Goal: Transaction & Acquisition: Obtain resource

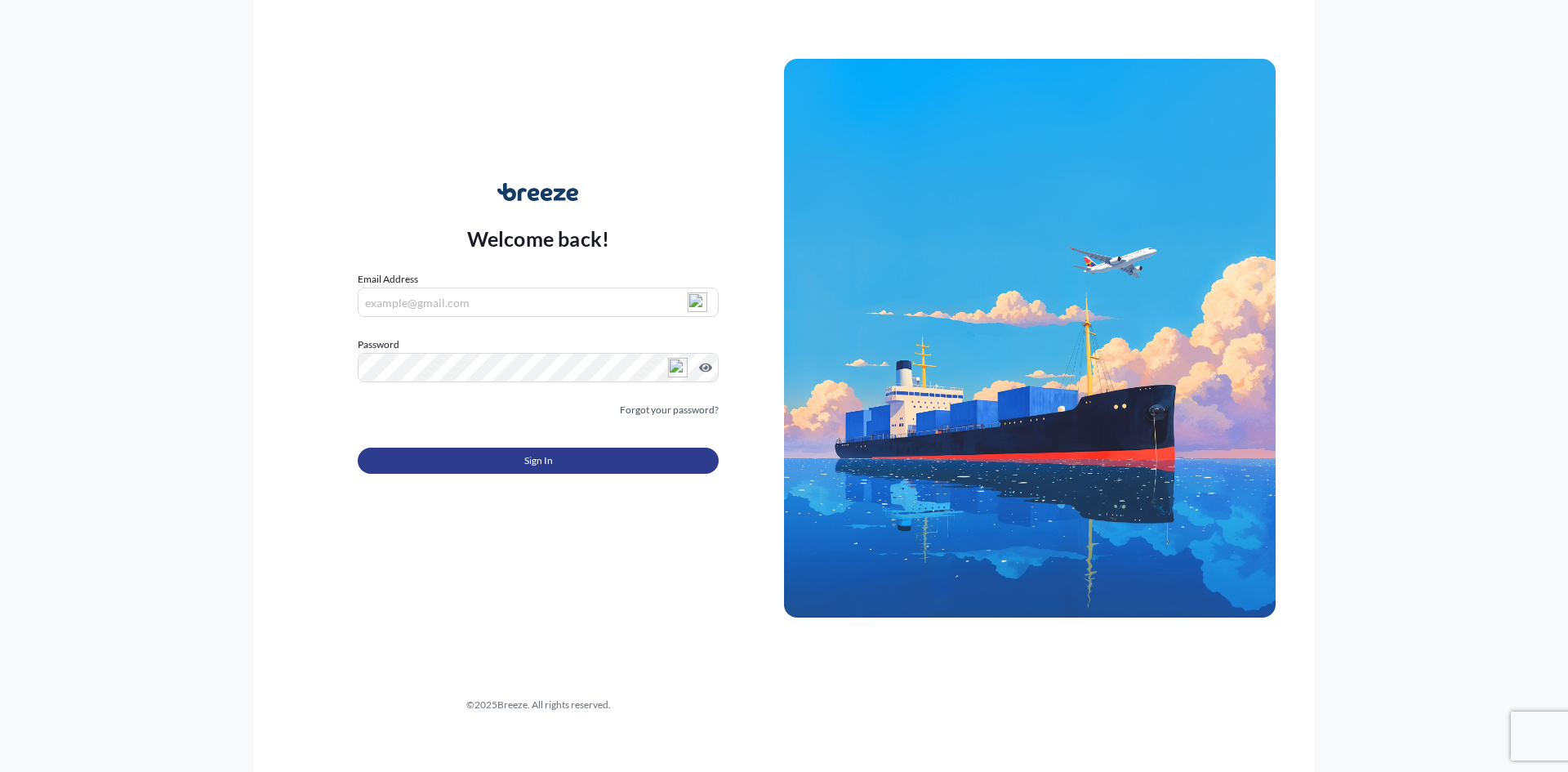
type input "[PERSON_NAME][EMAIL_ADDRESS][DOMAIN_NAME]"
click at [533, 462] on span "Sign In" at bounding box center [538, 461] width 28 height 16
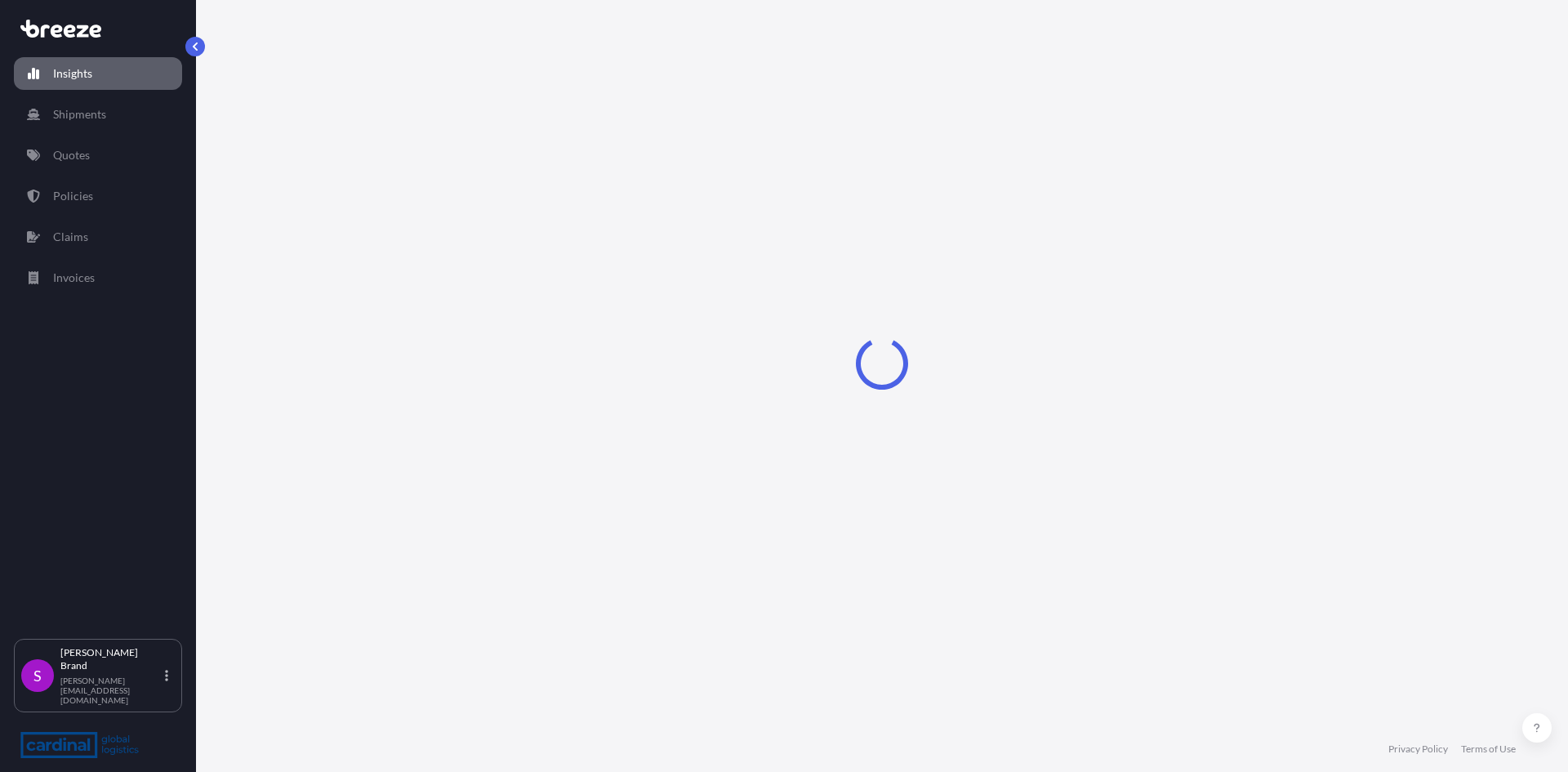
select select "2025"
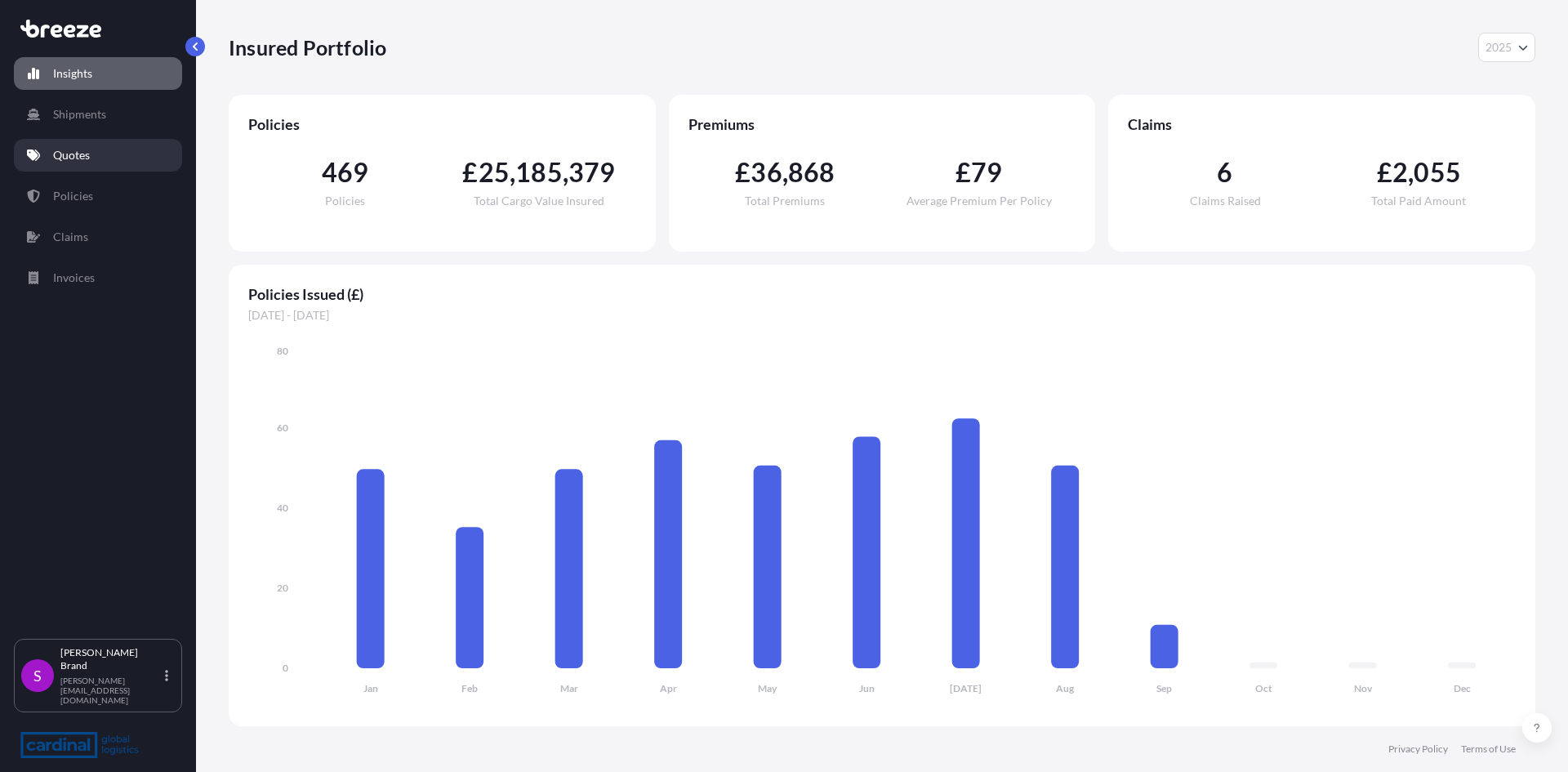
click at [72, 167] on link "Quotes" at bounding box center [98, 156] width 168 height 33
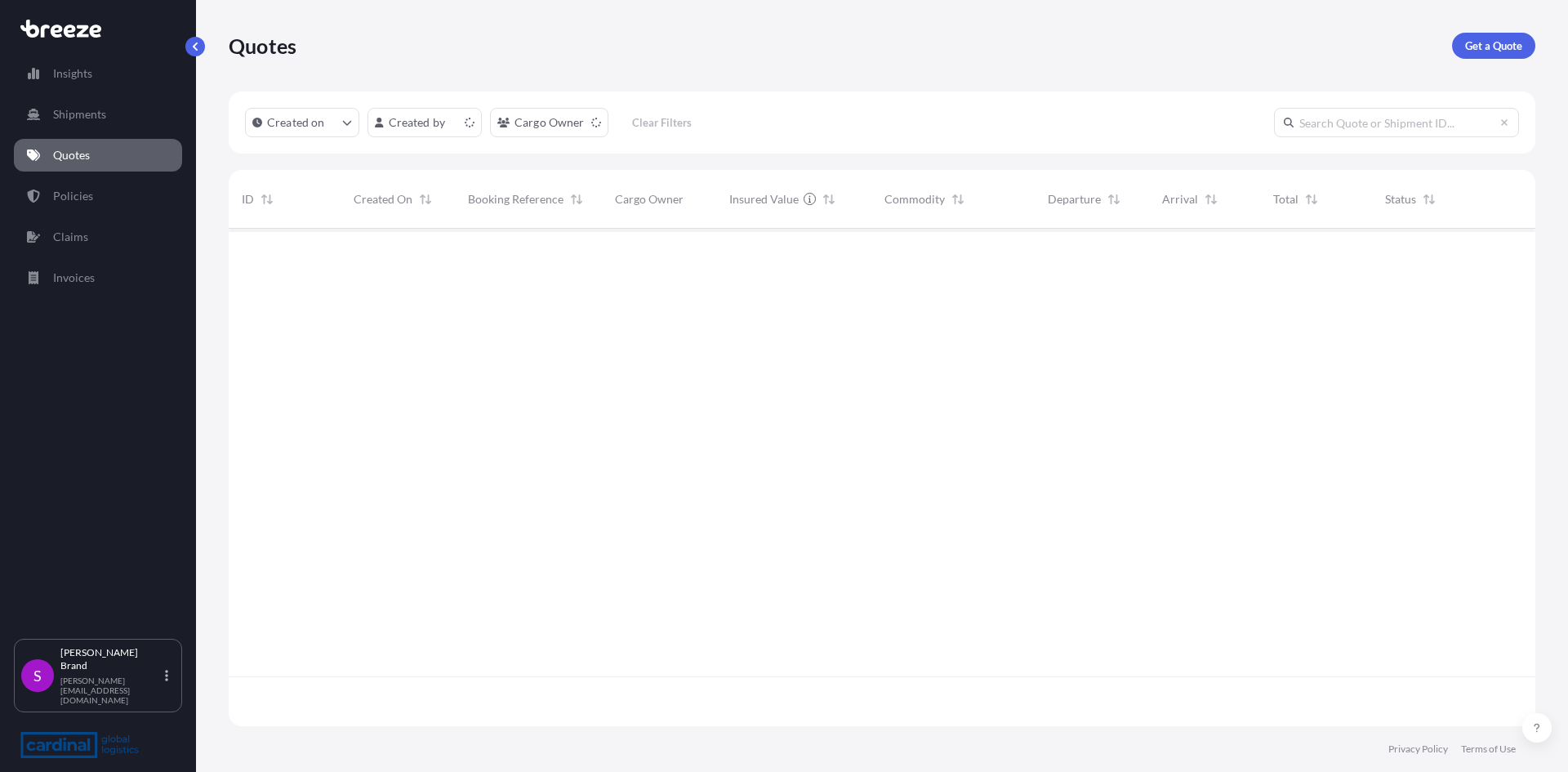
scroll to position [495, 1294]
click at [1514, 48] on p "Get a Quote" at bounding box center [1493, 46] width 57 height 16
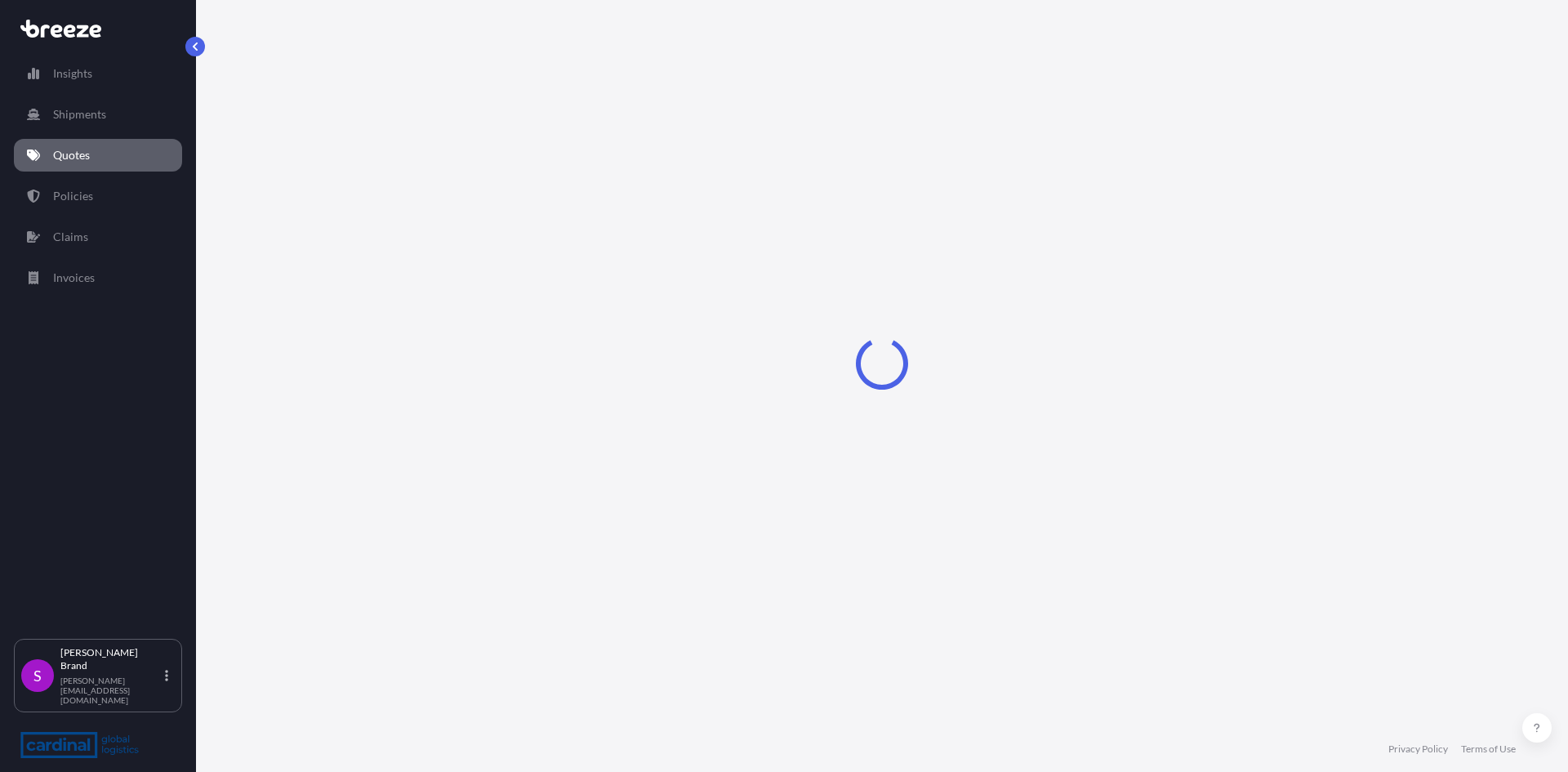
select select "Sea"
select select "1"
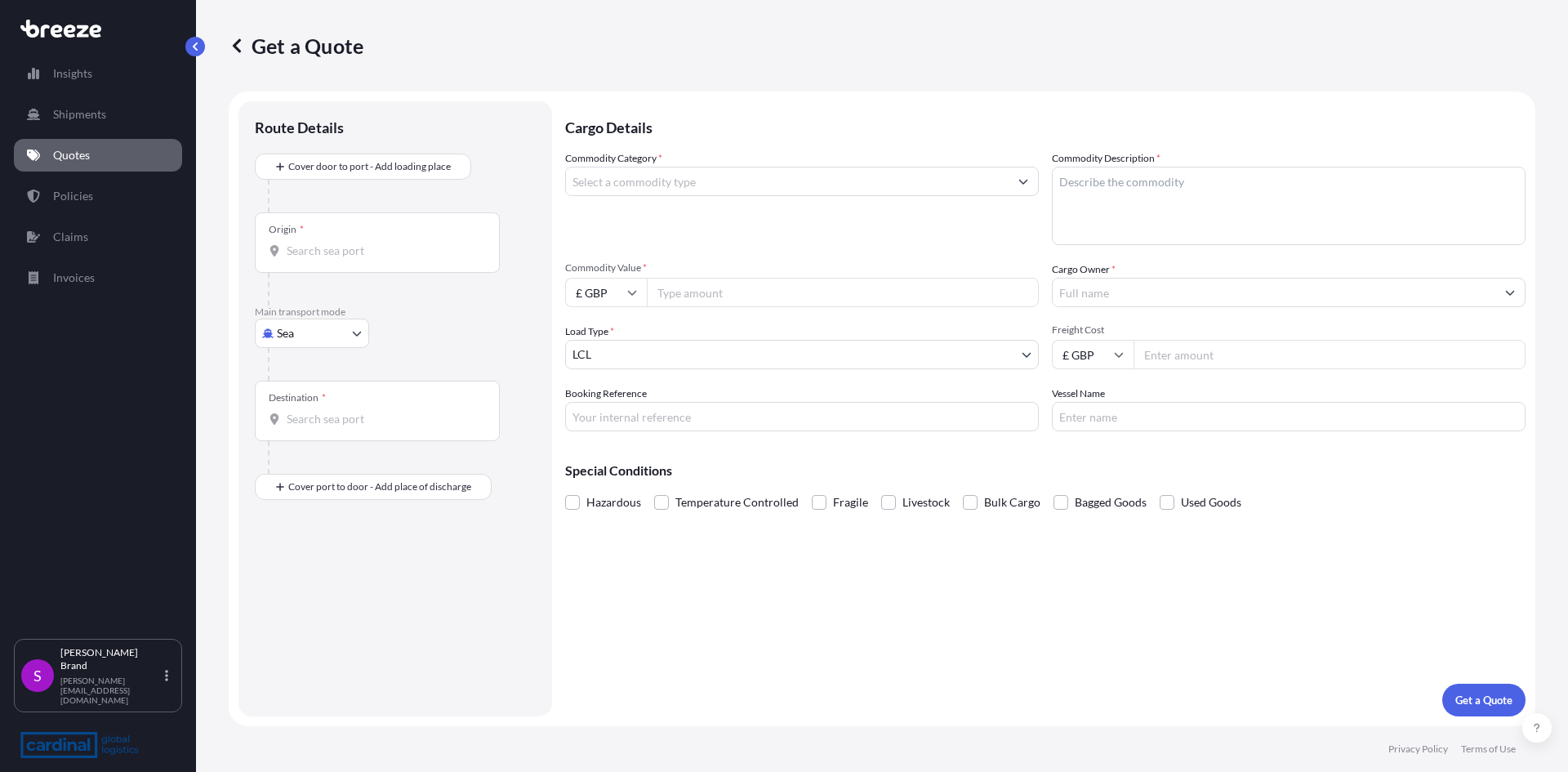
click at [313, 332] on body "Insights Shipments Quotes Policies Claims Invoices S [PERSON_NAME] [PERSON_NAME…" at bounding box center [784, 386] width 1568 height 772
click at [307, 438] on span "Road" at bounding box center [298, 435] width 27 height 16
select select "Road"
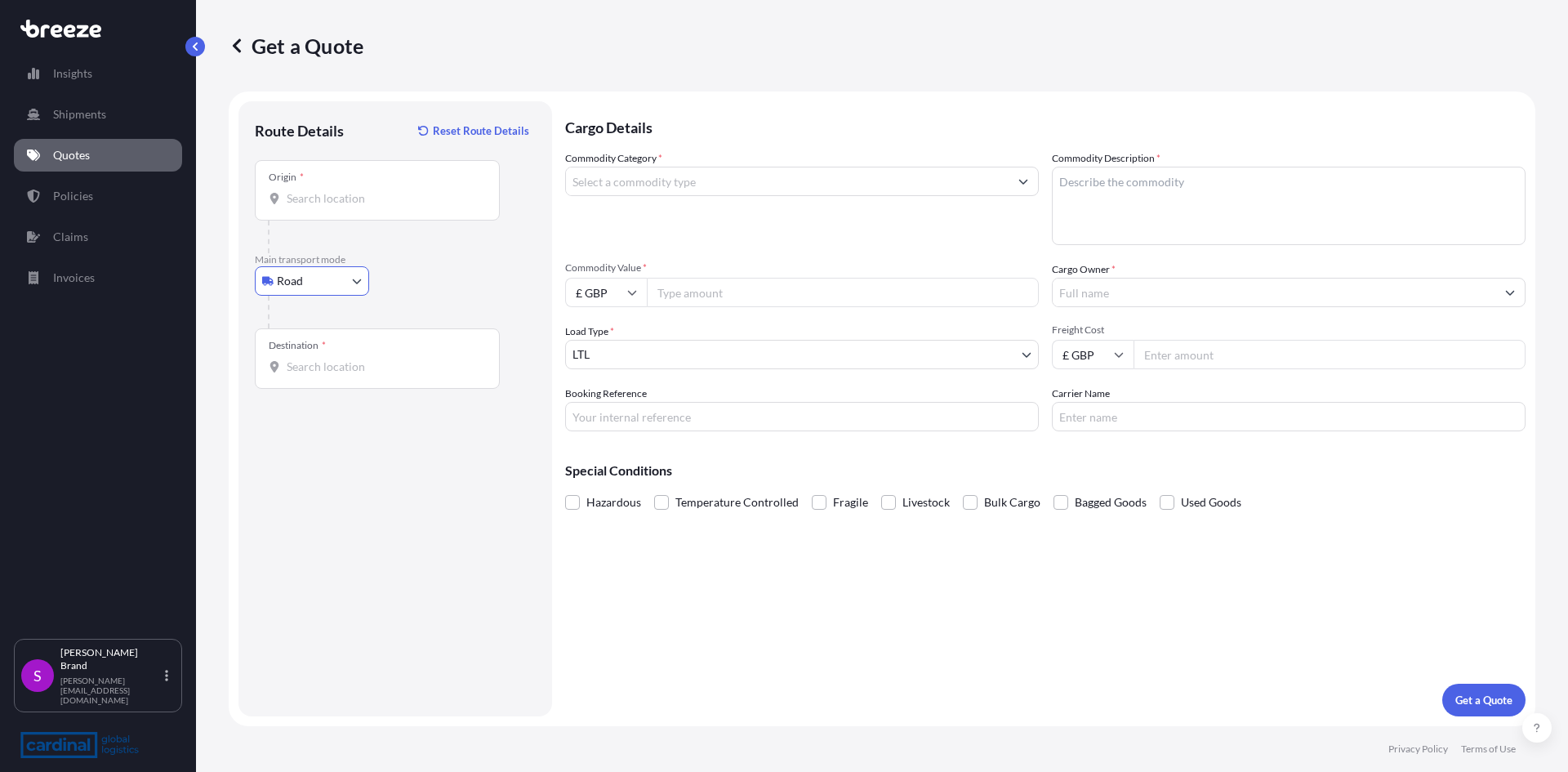
click at [345, 207] on div "Origin *" at bounding box center [377, 190] width 245 height 60
click at [345, 207] on input "Origin *" at bounding box center [383, 199] width 193 height 16
click at [450, 201] on input "Origin *" at bounding box center [383, 199] width 193 height 16
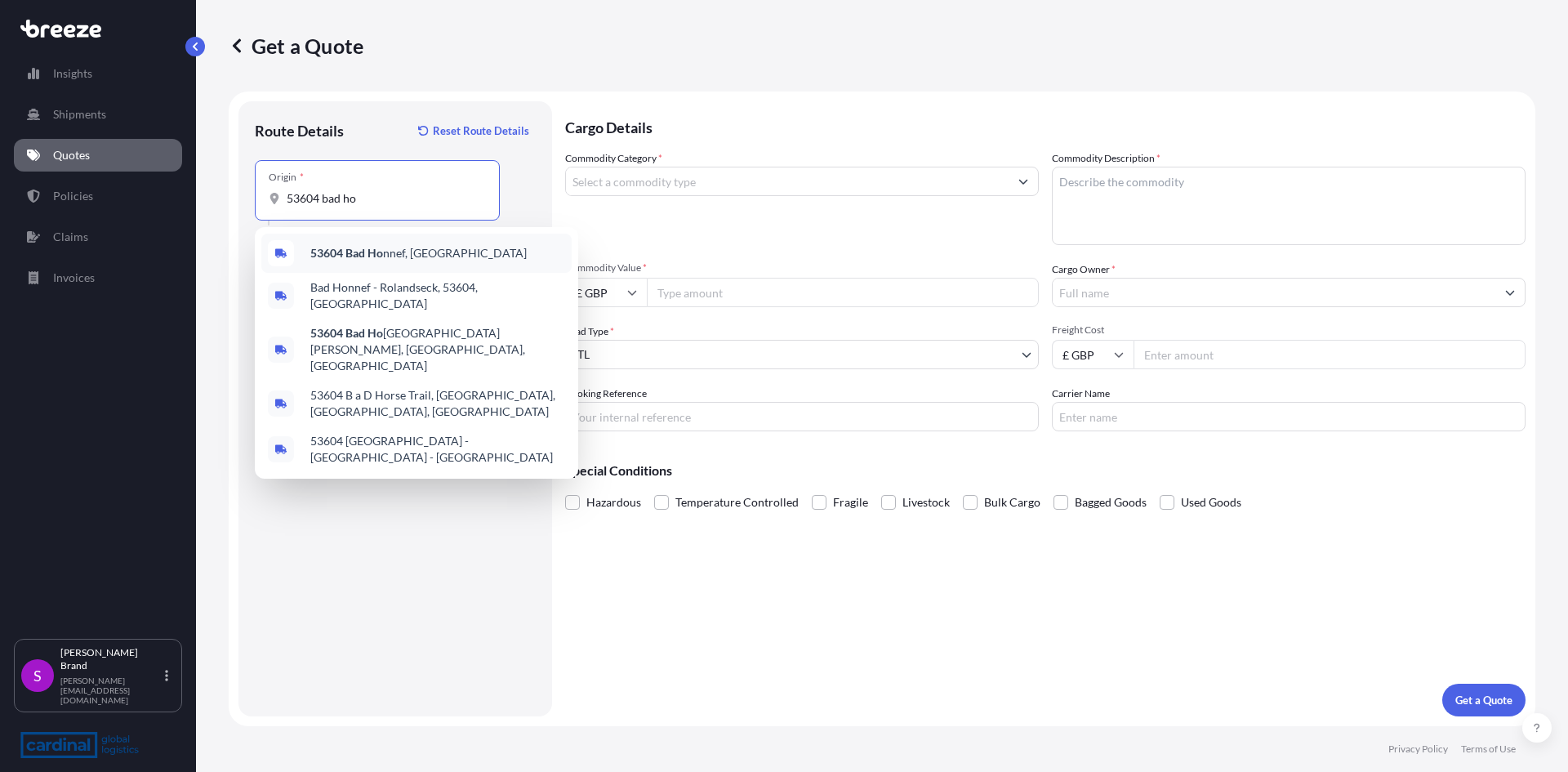
click at [435, 254] on span "53604 [GEOGRAPHIC_DATA], [GEOGRAPHIC_DATA]" at bounding box center [418, 254] width 216 height 16
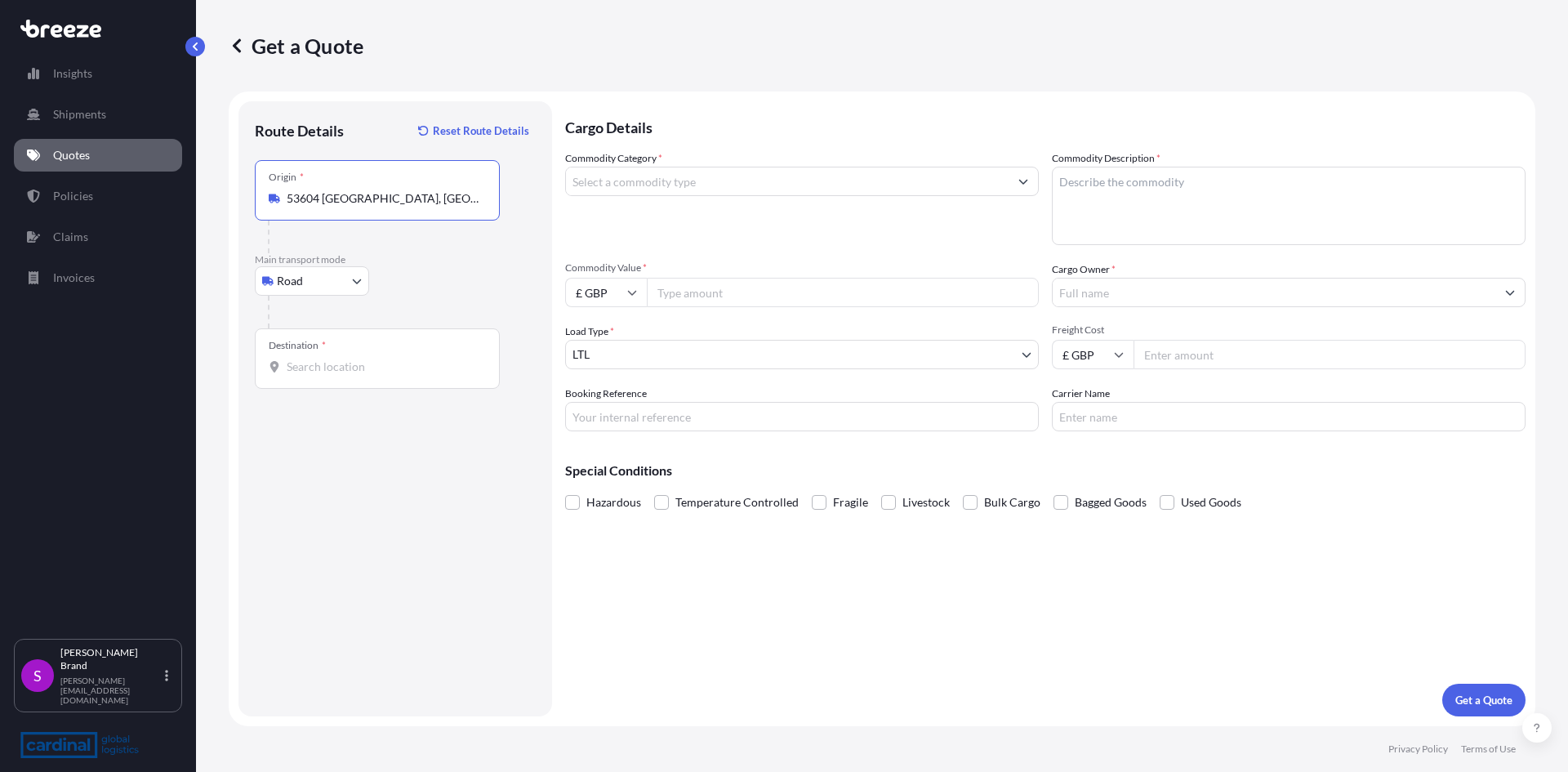
type input "53604 [GEOGRAPHIC_DATA], [GEOGRAPHIC_DATA]"
click at [333, 369] on input "Destination *" at bounding box center [383, 367] width 193 height 16
click at [367, 419] on span "[STREET_ADDRESS]" at bounding box center [362, 421] width 103 height 16
type input "[STREET_ADDRESS]"
click at [722, 298] on input "Commodity Value *" at bounding box center [843, 292] width 392 height 29
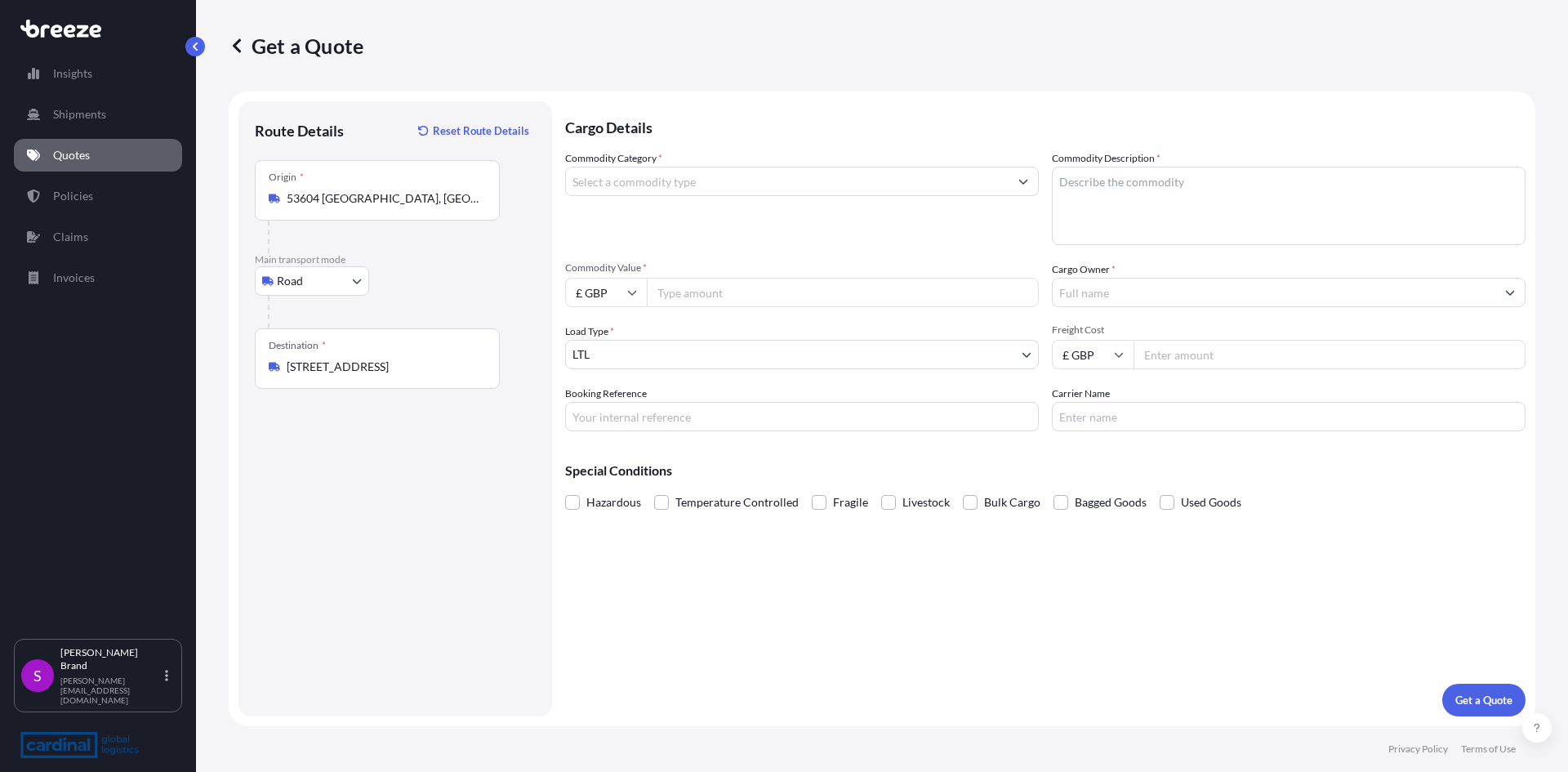
click at [1199, 182] on textarea "Commodity Description *" at bounding box center [1288, 206] width 473 height 79
click at [623, 291] on input "£ GBP" at bounding box center [605, 292] width 81 height 29
click at [611, 344] on div "€ EUR" at bounding box center [605, 337] width 69 height 31
type input "€ EUR"
click at [672, 298] on input "Commodity Value *" at bounding box center [843, 292] width 392 height 29
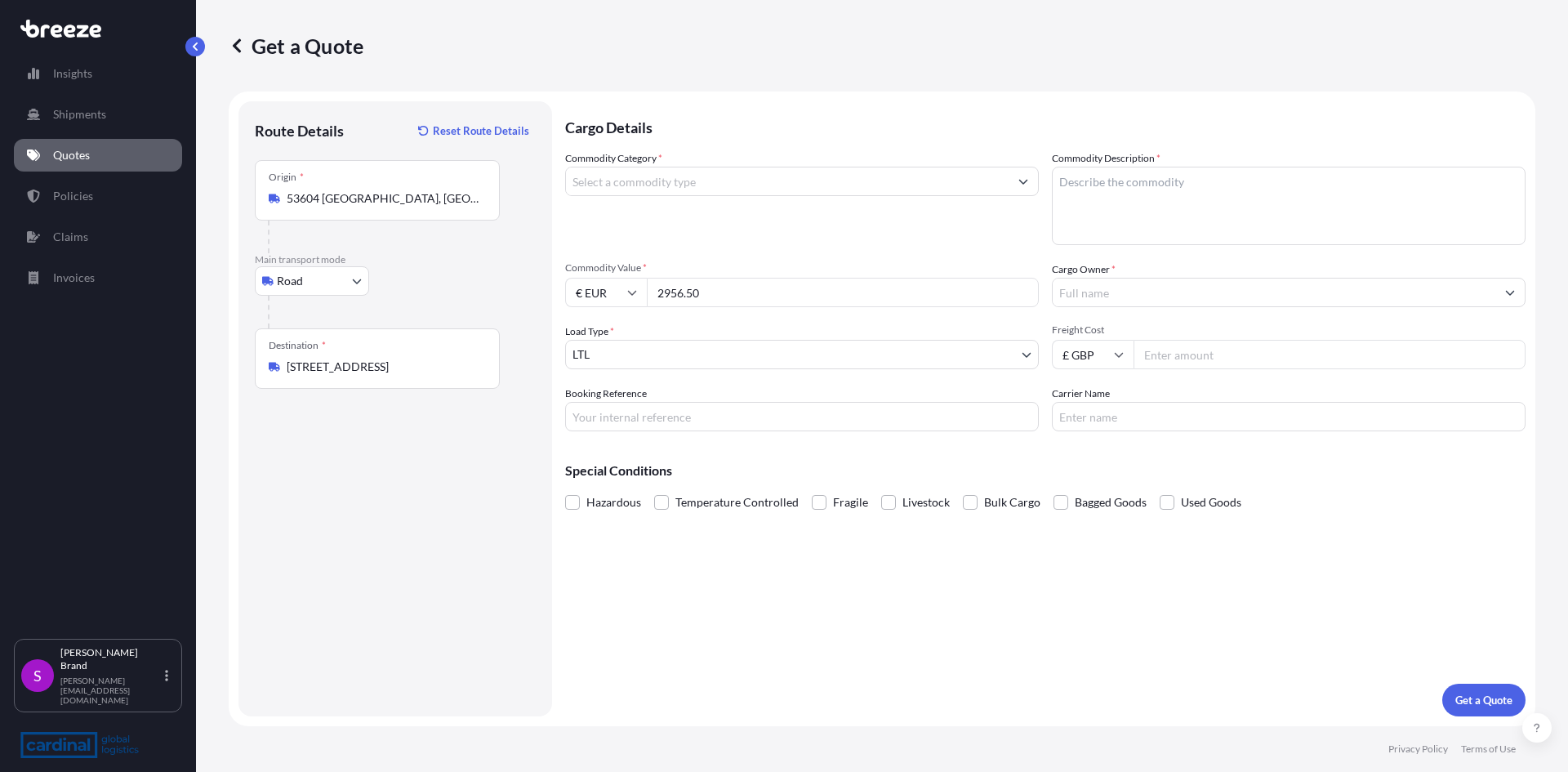
type input "2956.50"
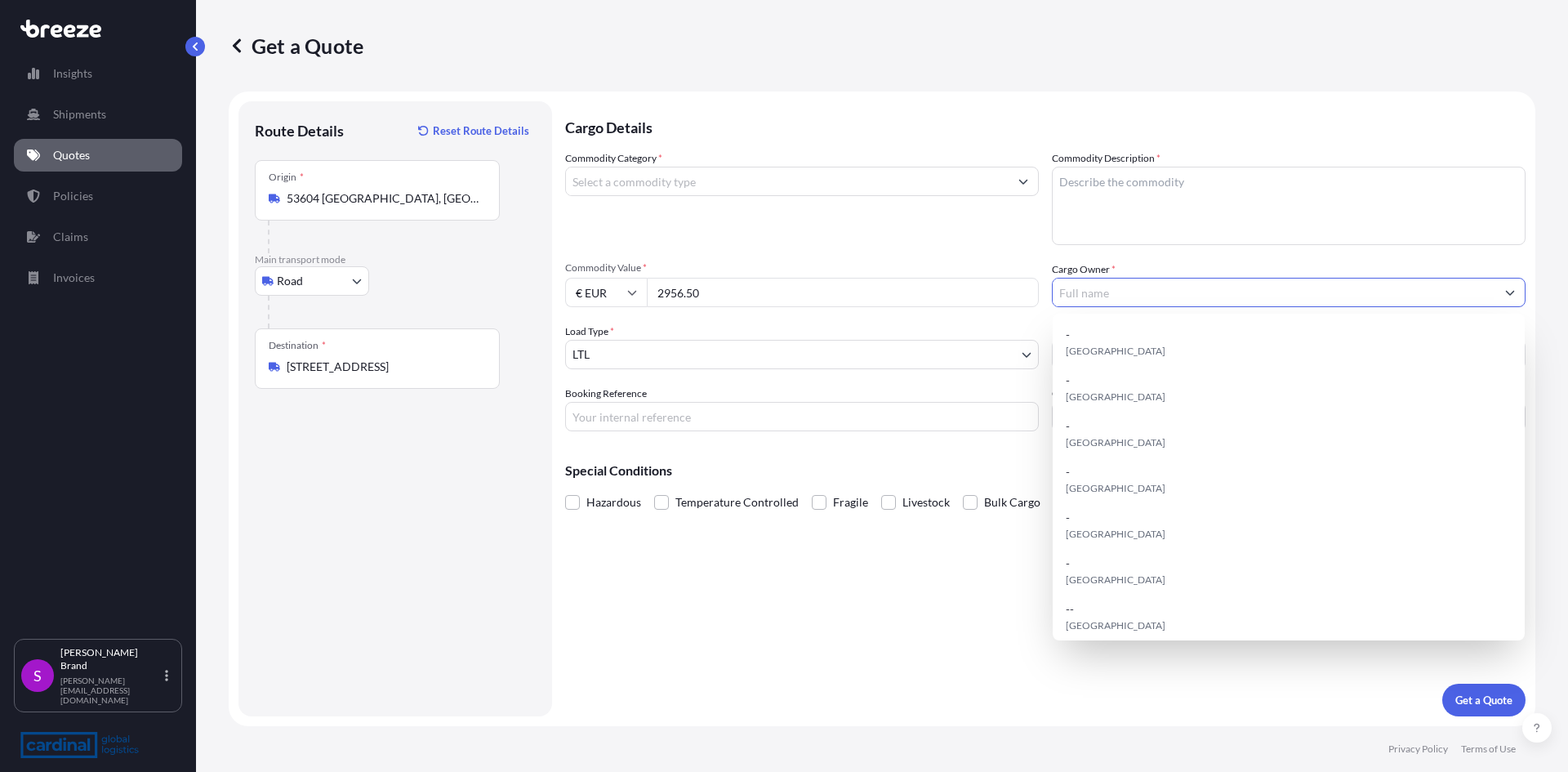
click at [679, 345] on body "15 options available. Insights Shipments Quotes Policies Claims Invoices S [PER…" at bounding box center [784, 386] width 1568 height 772
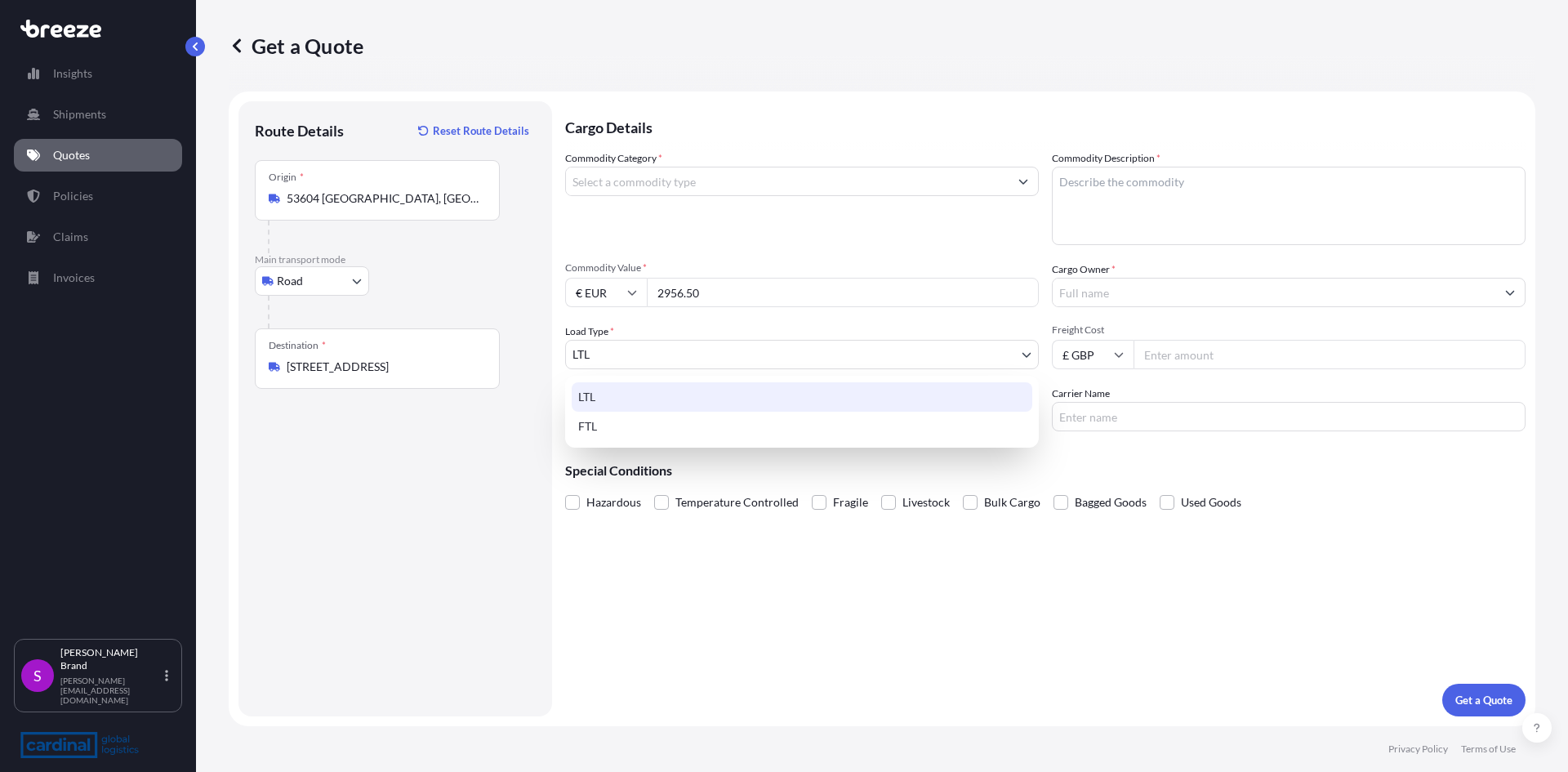
click at [621, 387] on div "LTL" at bounding box center [801, 397] width 460 height 29
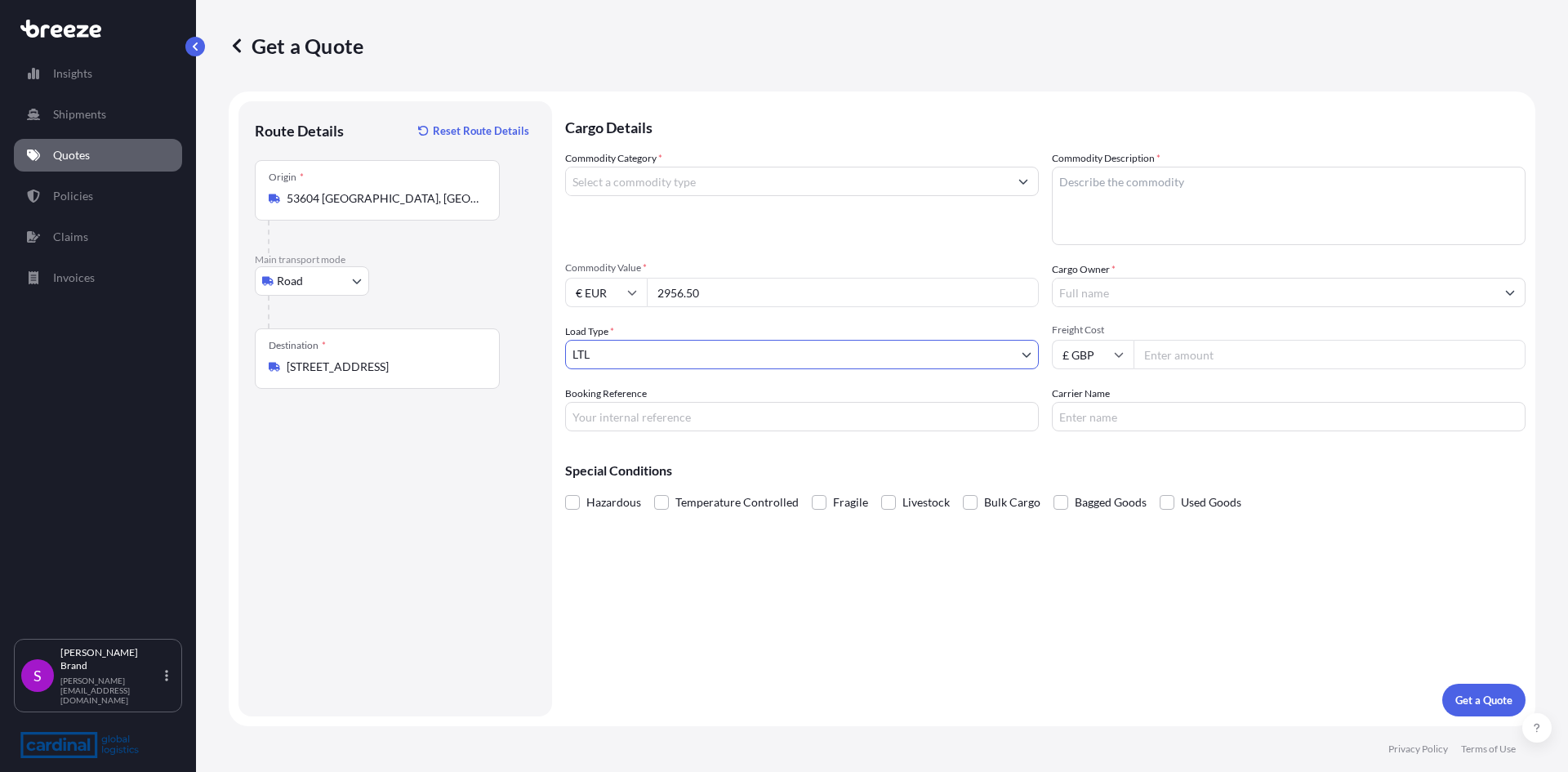
click at [654, 421] on input "Booking Reference" at bounding box center [801, 417] width 473 height 29
type input "[GEOGRAPHIC_DATA] to [GEOGRAPHIC_DATA] - Midco"
click at [1219, 186] on textarea "Commodity Description *" at bounding box center [1288, 206] width 473 height 79
type textarea "Oil Mist Seperator, Filter Elements, O-Ring Seal, Air Suction Filter"
click at [1011, 188] on button "Show suggestions" at bounding box center [1023, 181] width 29 height 29
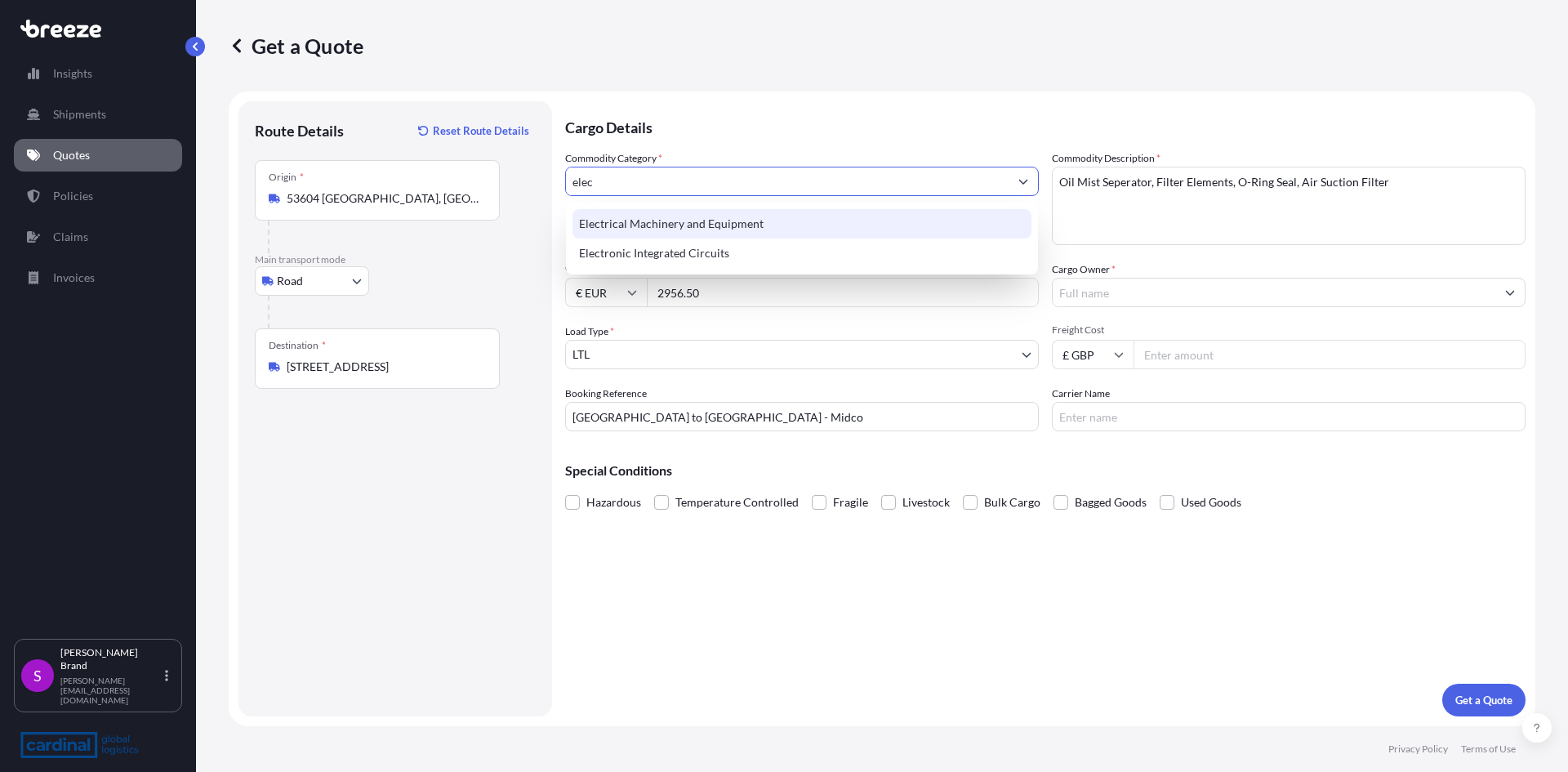
click at [773, 222] on div "Electrical Machinery and Equipment" at bounding box center [801, 223] width 459 height 29
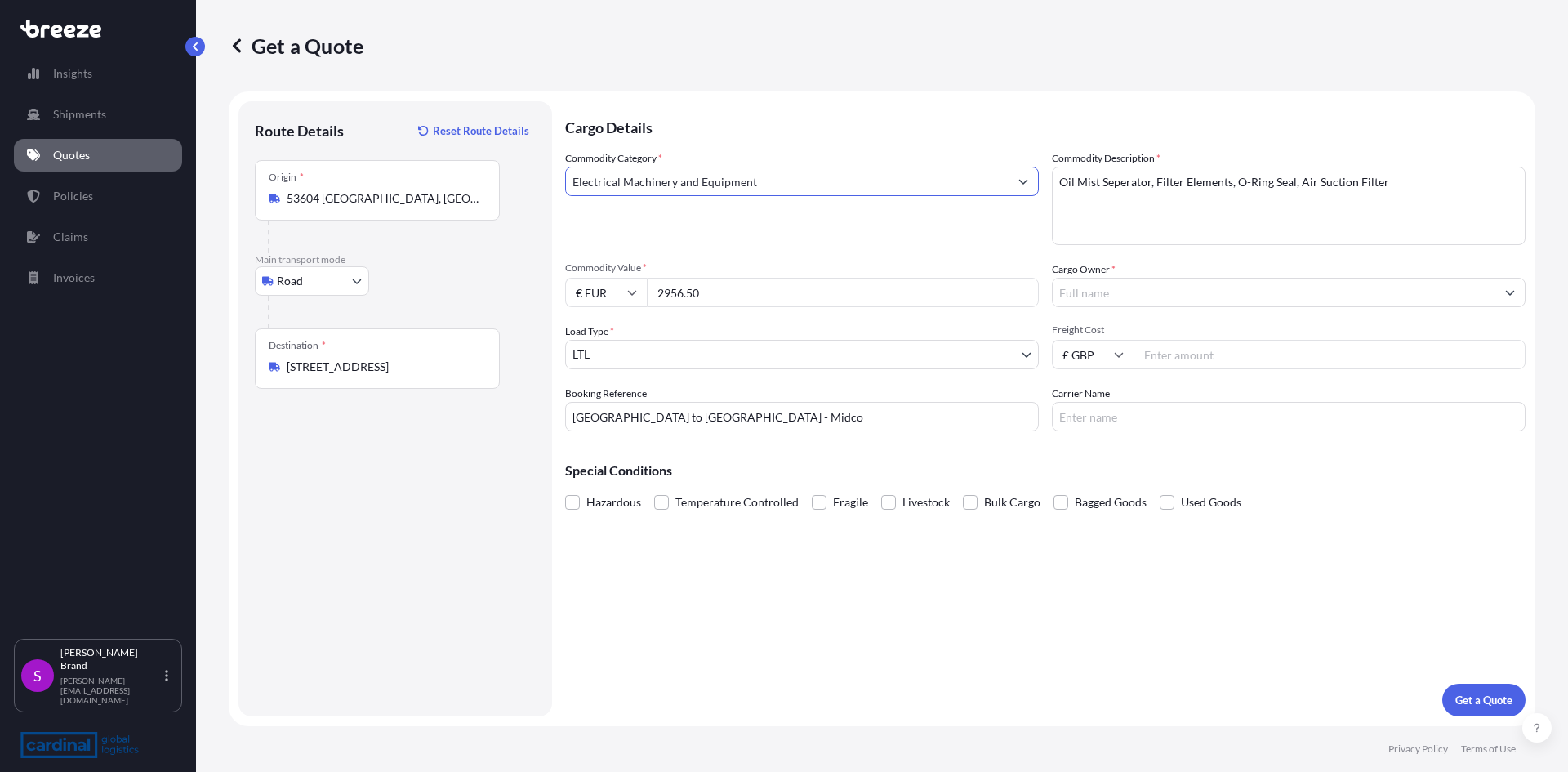
type input "Electrical Machinery and Equipment"
click at [1121, 292] on input "Cargo Owner *" at bounding box center [1274, 292] width 443 height 29
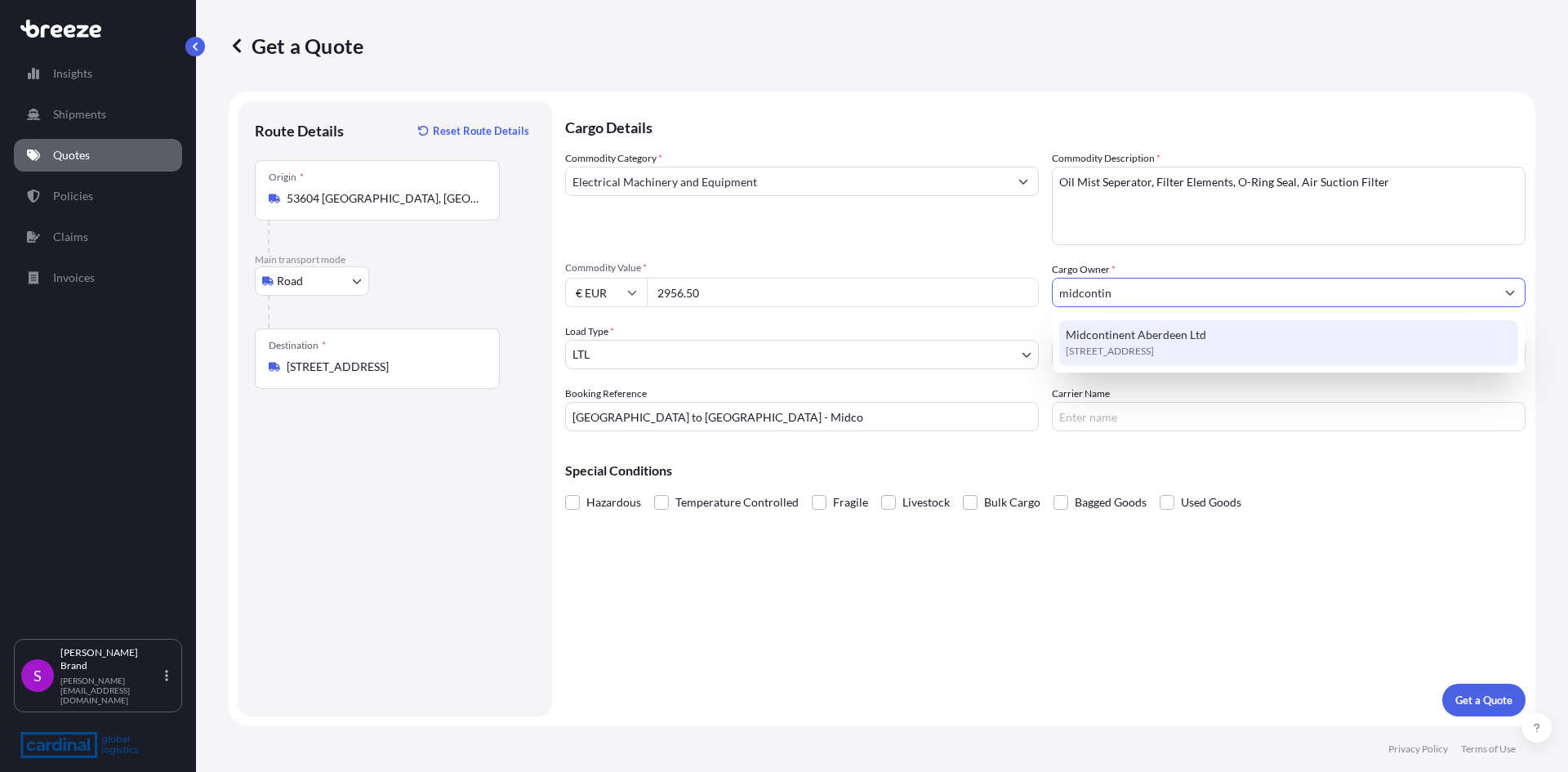
click at [1118, 330] on span "Midcontinent Aberdeen Ltd" at bounding box center [1135, 335] width 140 height 16
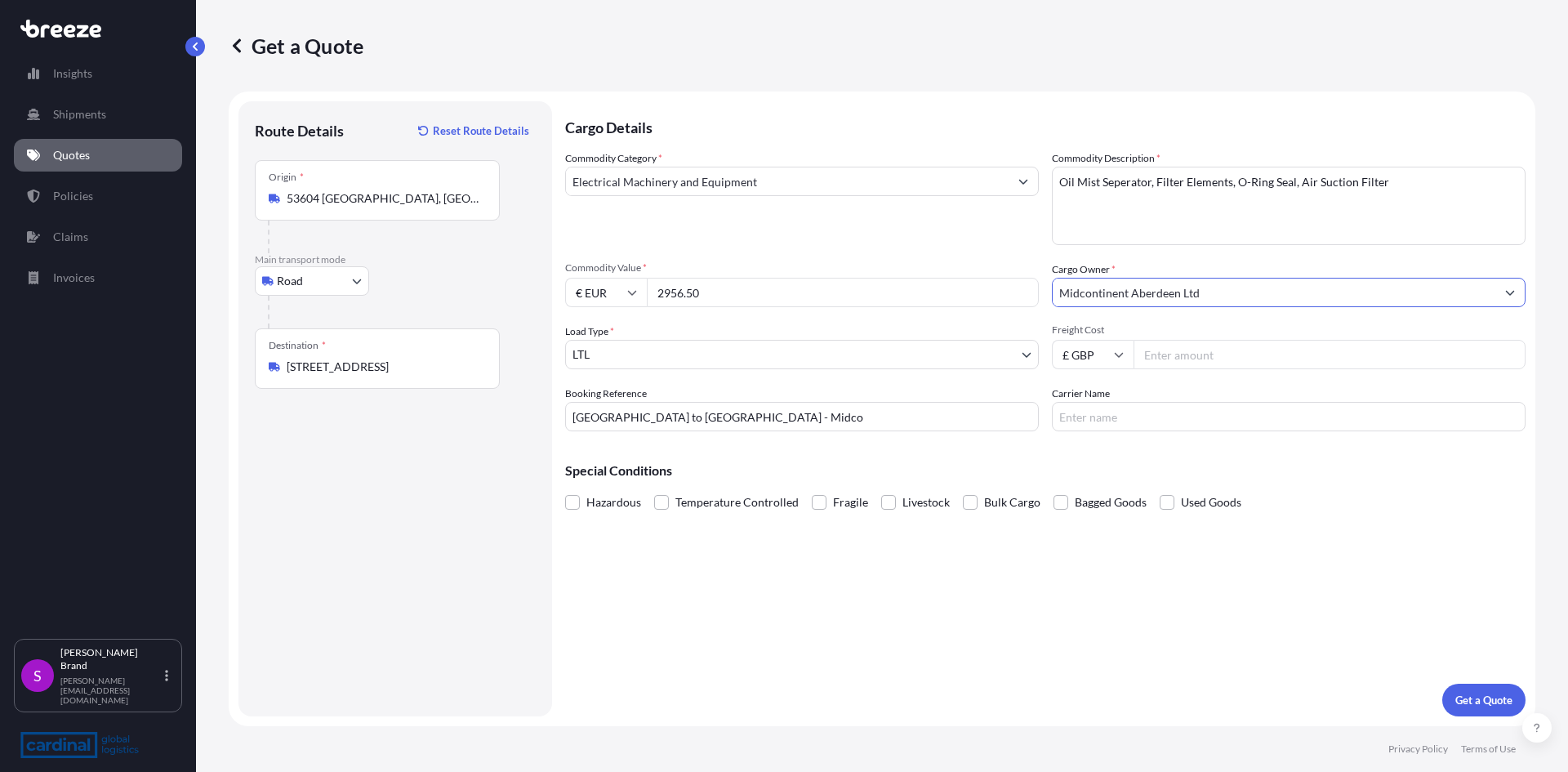
type input "Midcontinent Aberdeen Ltd"
click at [1147, 419] on input "Carrier Name" at bounding box center [1288, 417] width 473 height 29
type input "SCS LOGISTICS"
click at [1175, 357] on input "Freight Cost" at bounding box center [1329, 354] width 392 height 29
click at [1150, 346] on input "Freight Cost" at bounding box center [1329, 354] width 392 height 29
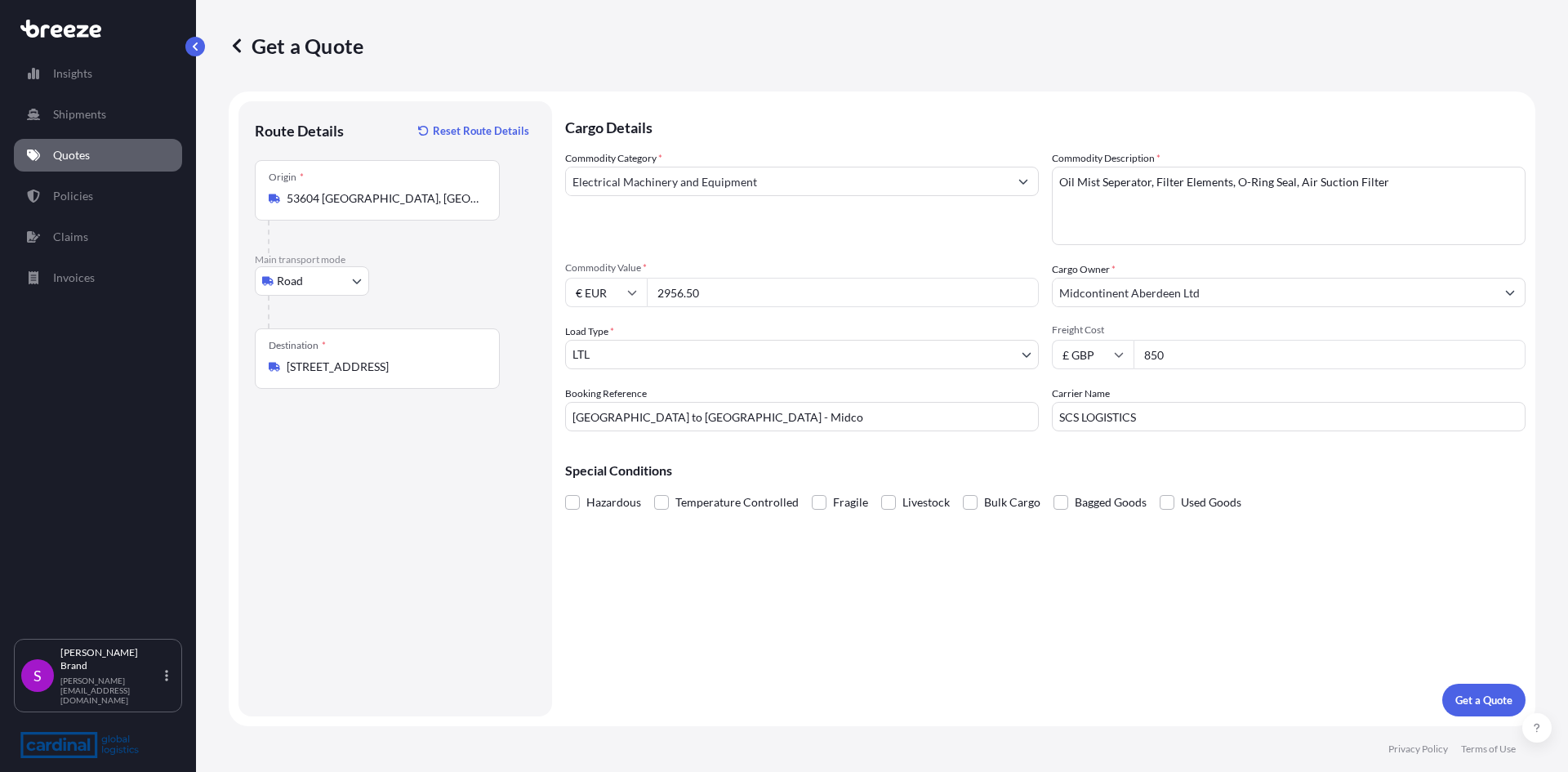
type input "850"
click at [1459, 701] on p "Get a Quote" at bounding box center [1484, 701] width 57 height 16
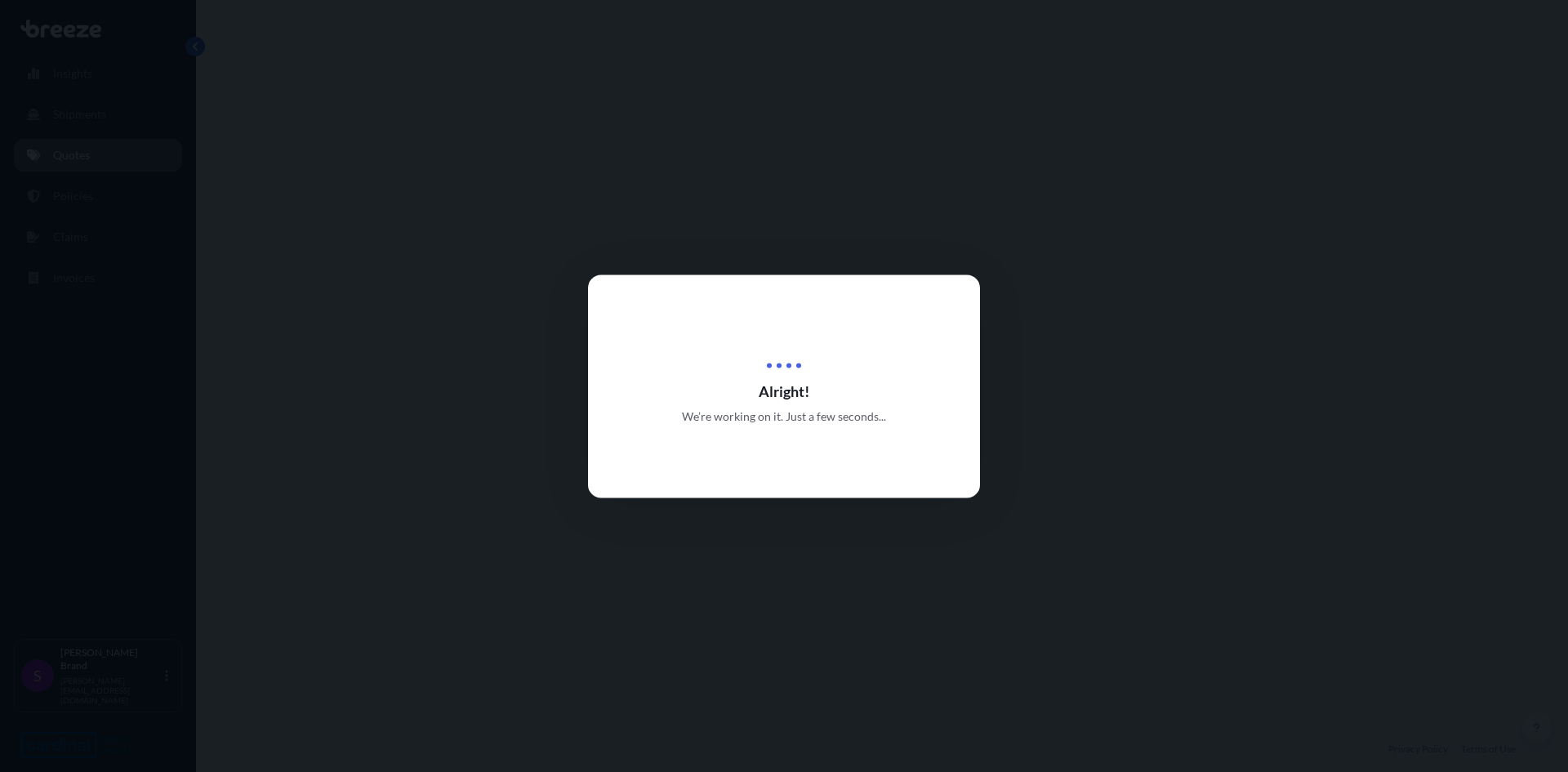
select select "Road"
select select "1"
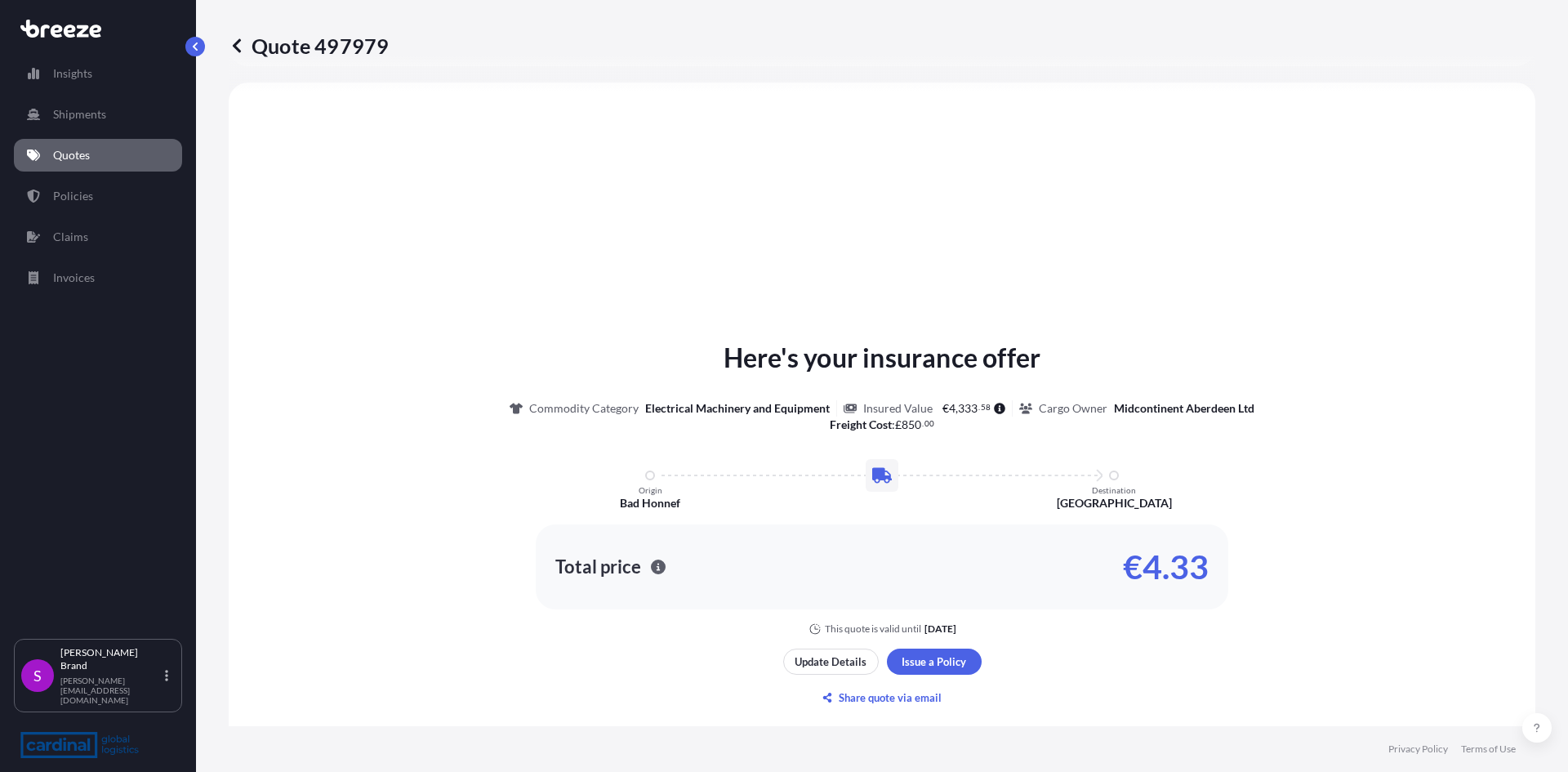
scroll to position [492, 0]
click at [80, 701] on p "[PERSON_NAME][EMAIL_ADDRESS][DOMAIN_NAME]" at bounding box center [111, 690] width 102 height 29
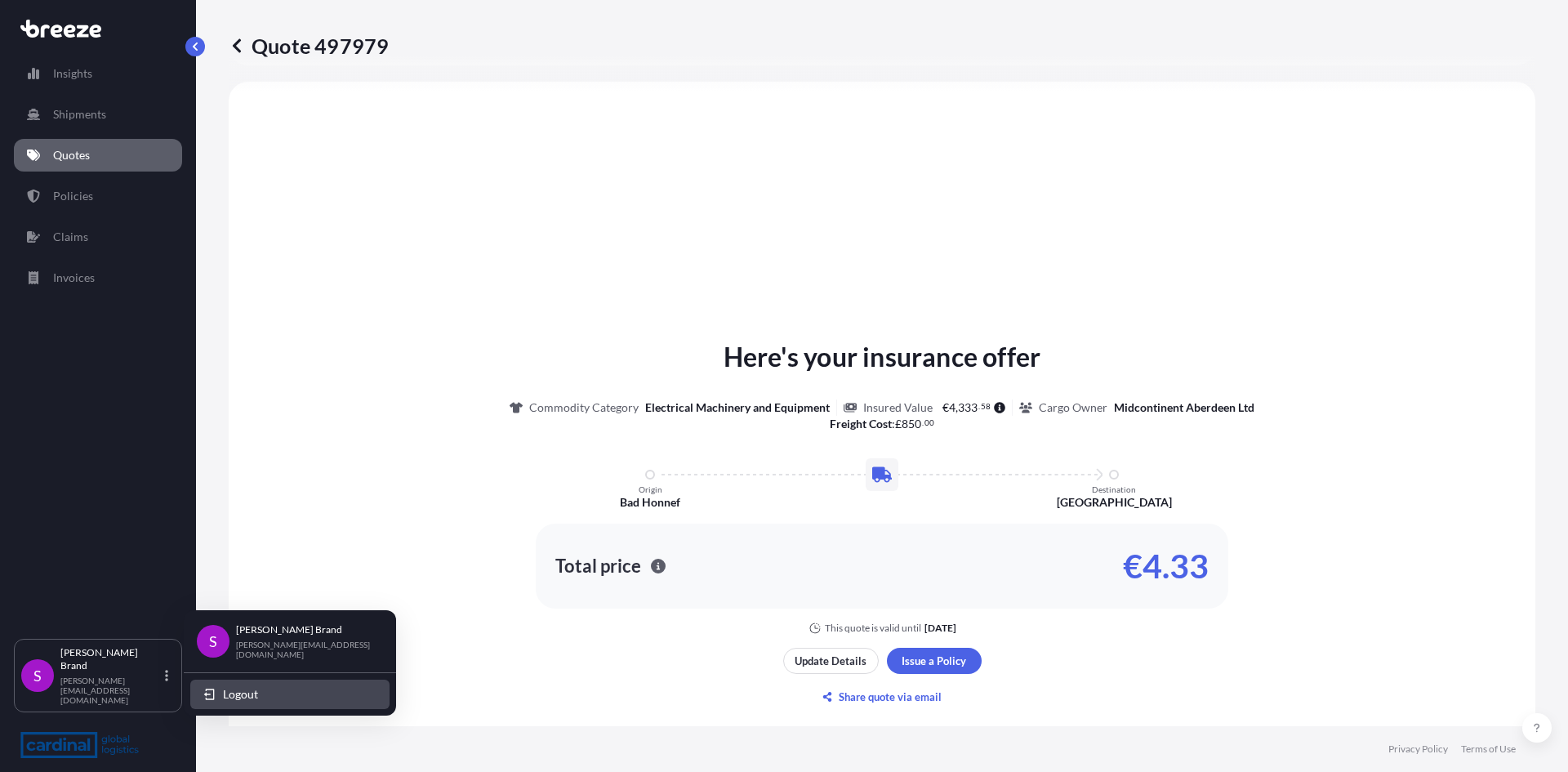
click at [238, 686] on span "Logout" at bounding box center [241, 694] width 35 height 16
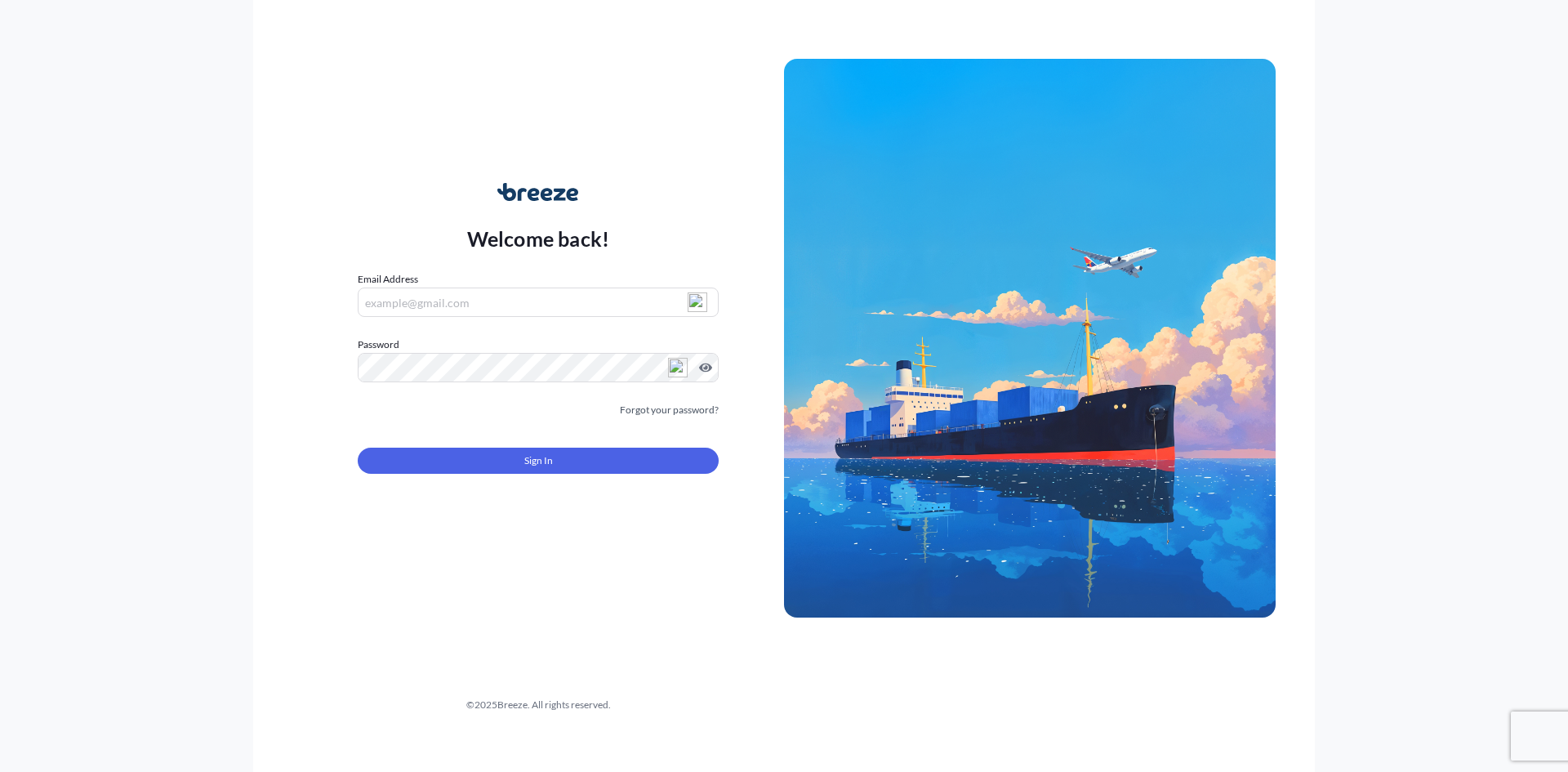
type input "[PERSON_NAME][EMAIL_ADDRESS][DOMAIN_NAME]"
